Goal: Information Seeking & Learning: Find specific fact

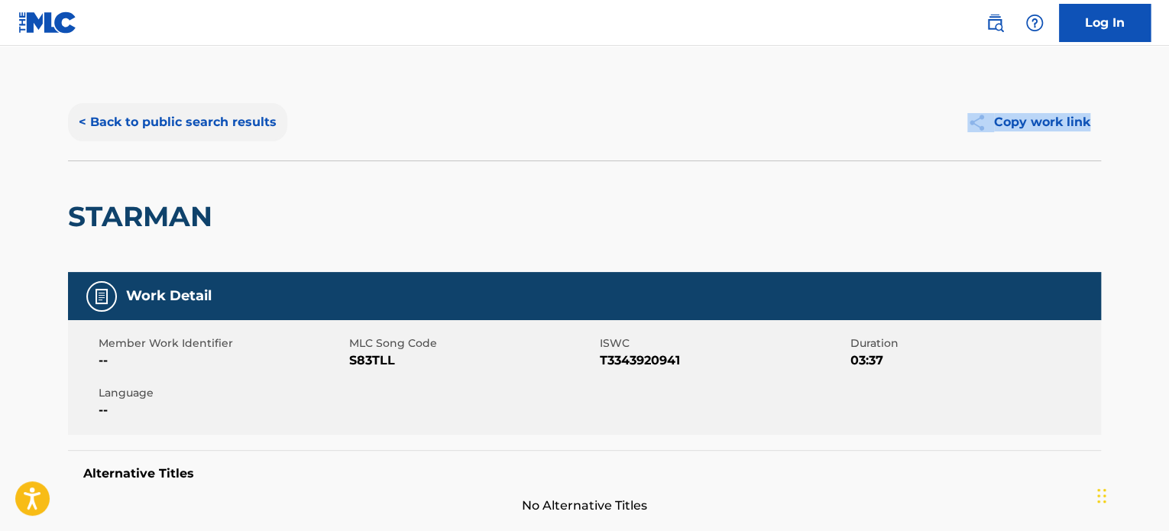
click at [260, 118] on button "< Back to public search results" at bounding box center [177, 122] width 219 height 38
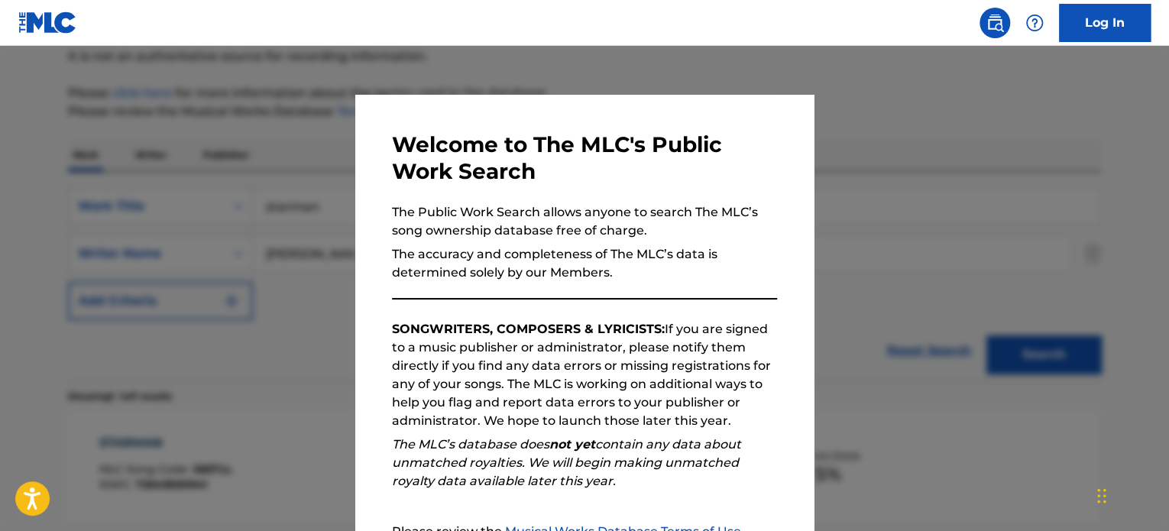
click at [301, 198] on div at bounding box center [584, 311] width 1169 height 531
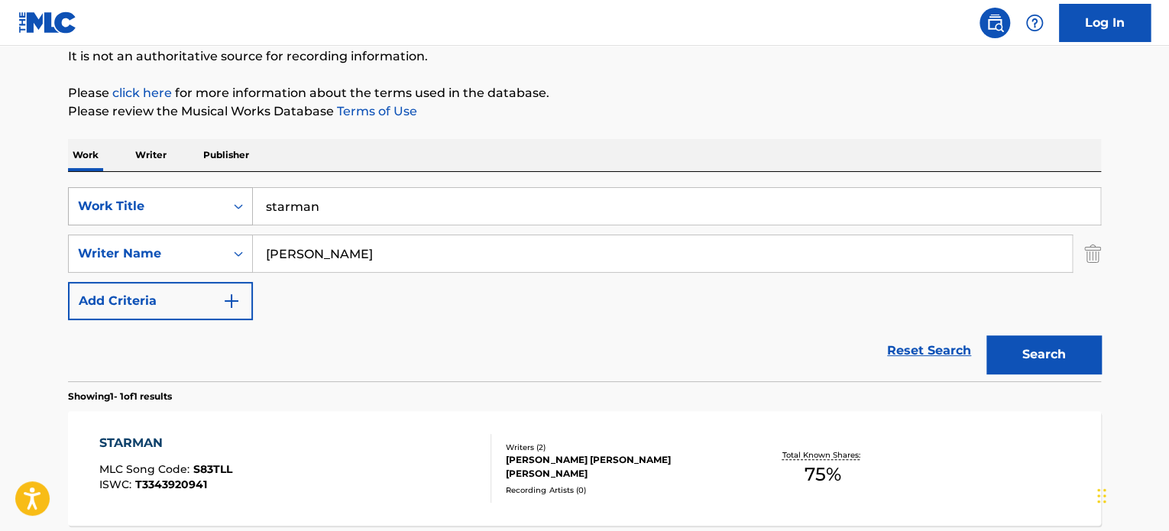
drag, startPoint x: 351, startPoint y: 195, endPoint x: 184, endPoint y: 195, distance: 166.6
click at [183, 195] on div "SearchWithCriteria651a517a-ce28-4cdf-a125-3fbb2c2c7b1d Work Title starman" at bounding box center [584, 206] width 1033 height 38
type input "holy water"
click at [987, 335] on button "Search" at bounding box center [1044, 354] width 115 height 38
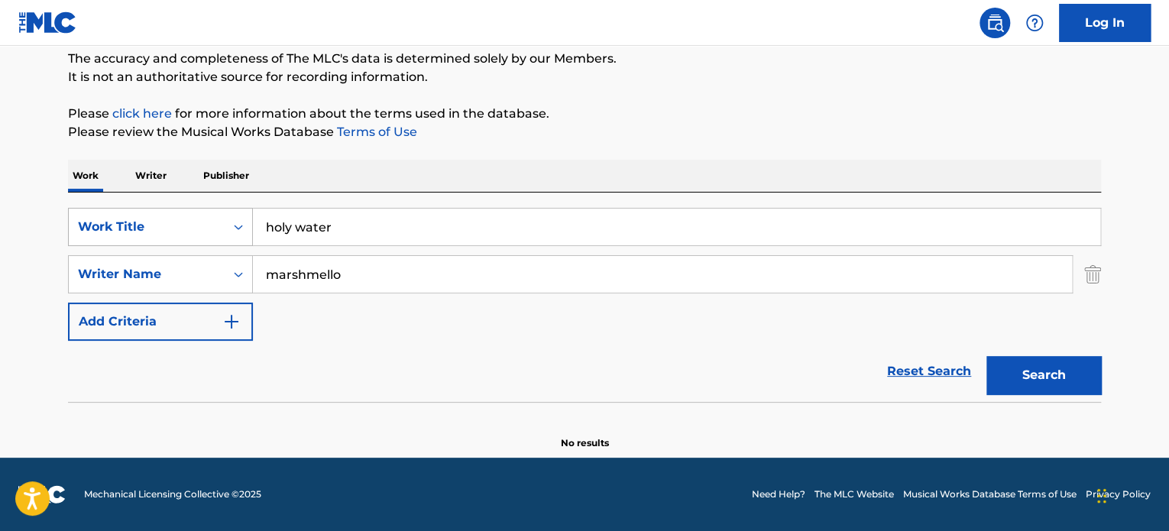
scroll to position [131, 0]
drag, startPoint x: 378, startPoint y: 276, endPoint x: 52, endPoint y: 235, distance: 328.1
click at [52, 235] on div "The MLC Public Work Search The accuracy and completeness of The MLC's data is d…" at bounding box center [585, 202] width 1070 height 498
type input "[PERSON_NAME]"
click at [987, 357] on button "Search" at bounding box center [1044, 376] width 115 height 38
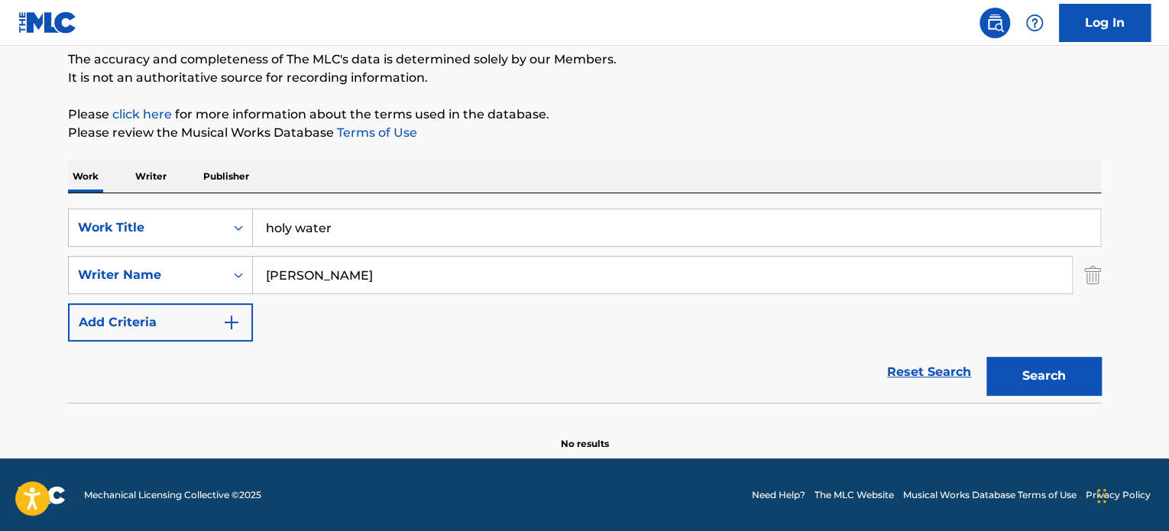
scroll to position [153, 0]
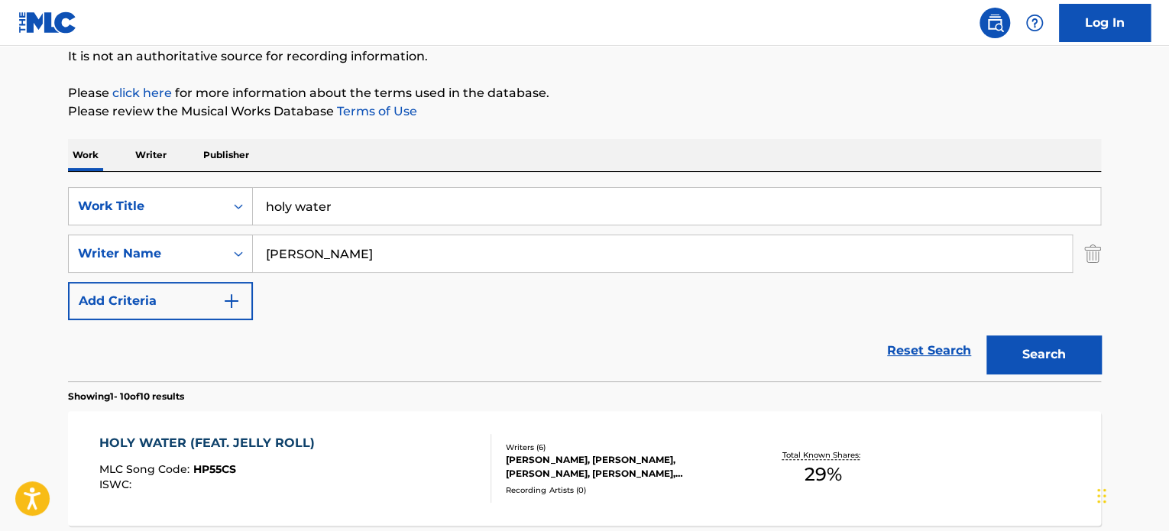
click at [149, 437] on div "HOLY WATER (FEAT. JELLY ROLL)" at bounding box center [210, 443] width 223 height 18
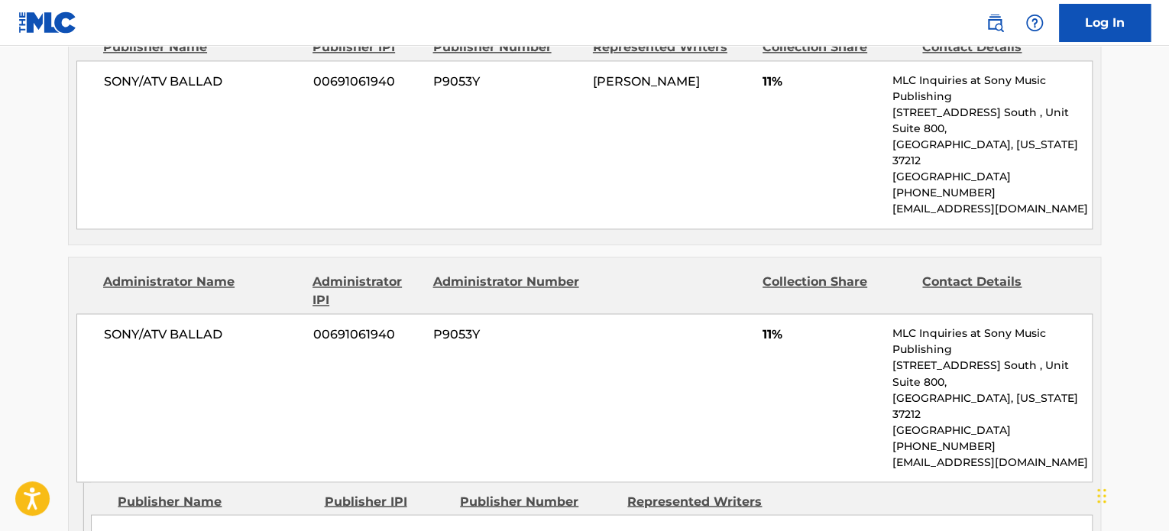
scroll to position [1081, 0]
